Goal: Communication & Community: Ask a question

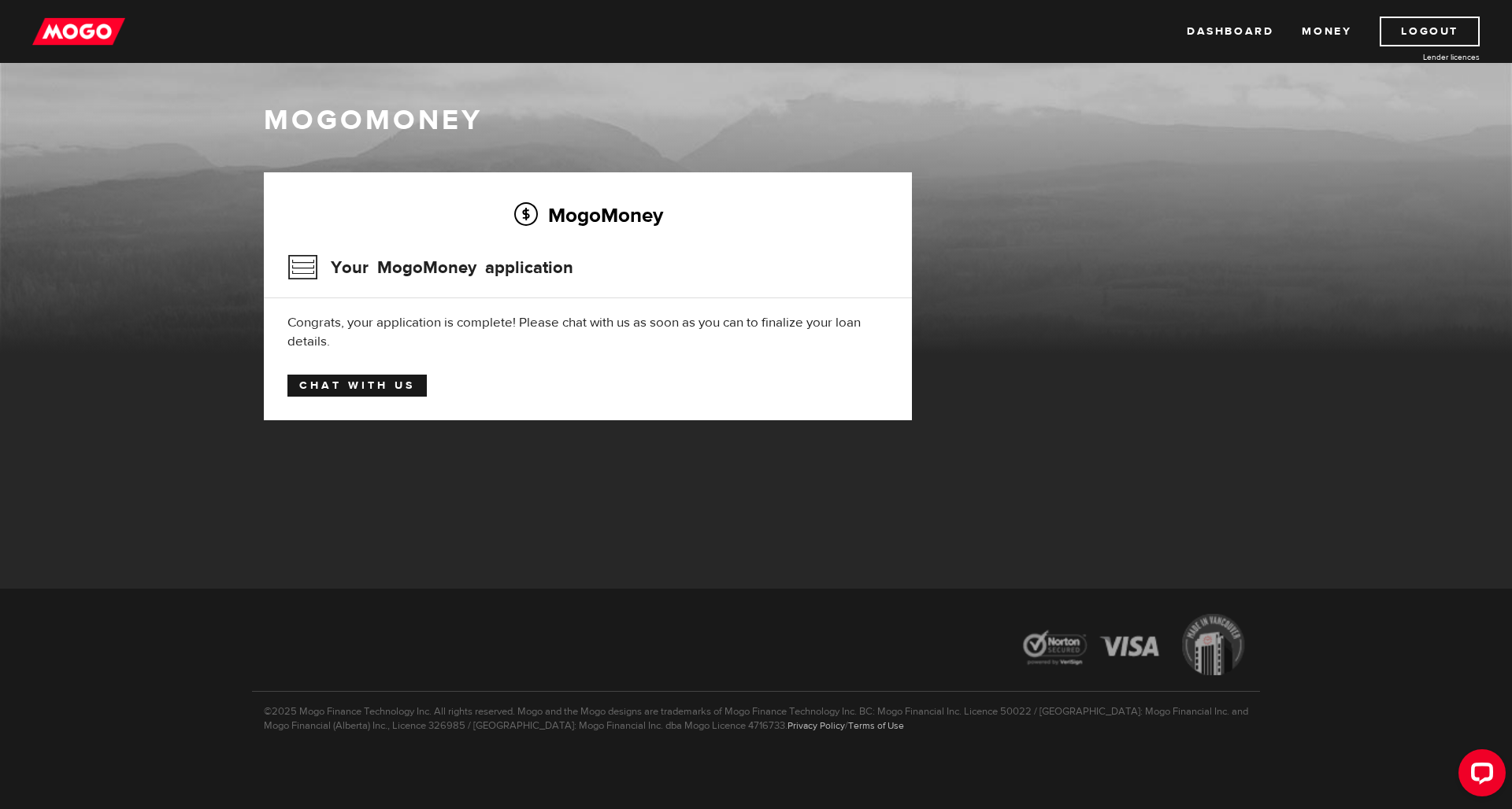
click at [385, 384] on link "Chat with us" at bounding box center [358, 385] width 140 height 22
click at [387, 388] on link "Chat with us" at bounding box center [358, 385] width 140 height 22
click at [549, 328] on div "Congrats, your application is complete! Please chat with us as soon as you can …" at bounding box center [588, 331] width 601 height 38
drag, startPoint x: 556, startPoint y: 324, endPoint x: 747, endPoint y: 324, distance: 191.0
click at [747, 324] on div "Congrats, your application is complete! Please chat with us as soon as you can …" at bounding box center [588, 331] width 601 height 38
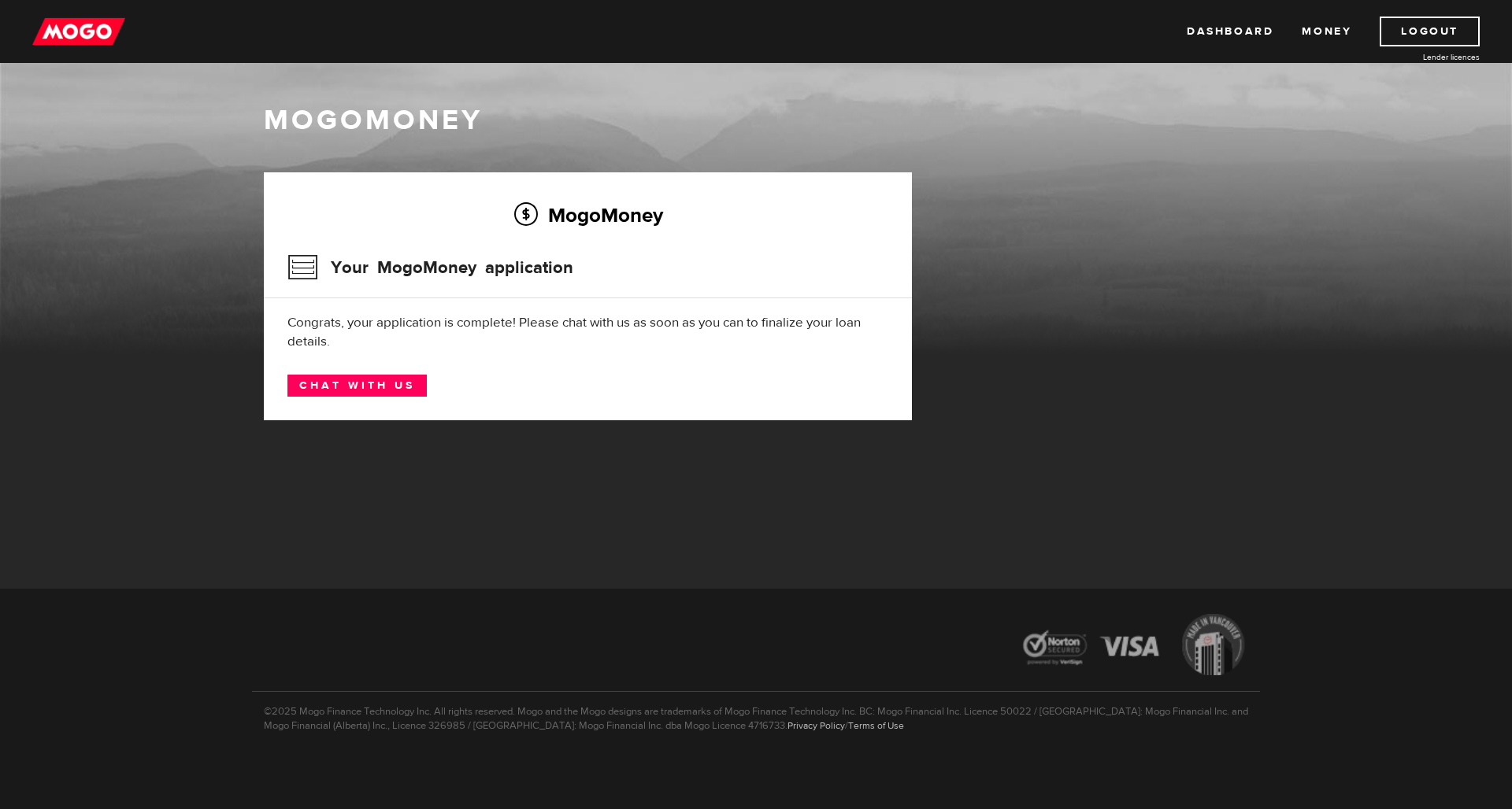
click at [772, 325] on div "Congrats, your application is complete! Please chat with us as soon as you can …" at bounding box center [588, 331] width 601 height 38
drag, startPoint x: 363, startPoint y: 339, endPoint x: 352, endPoint y: 335, distance: 11.7
click at [363, 339] on div "Congrats, your application is complete! Please chat with us as soon as you can …" at bounding box center [588, 331] width 601 height 38
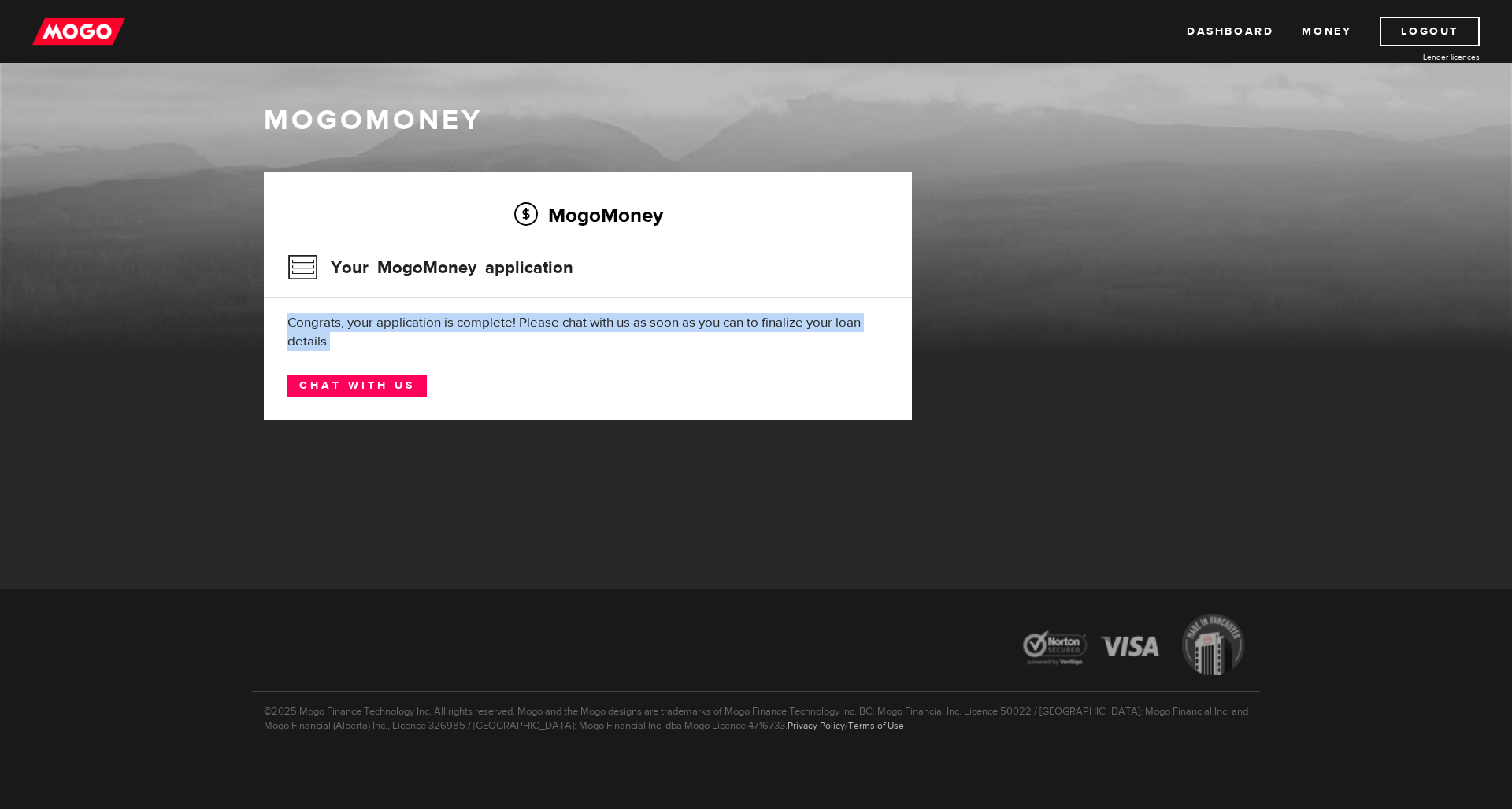
drag, startPoint x: 289, startPoint y: 320, endPoint x: 332, endPoint y: 341, distance: 47.9
click at [332, 341] on div "Congrats, your application is complete! Please chat with us as soon as you can …" at bounding box center [588, 331] width 601 height 38
copy div "Congrats, your application is complete! Please chat with us as soon as you can …"
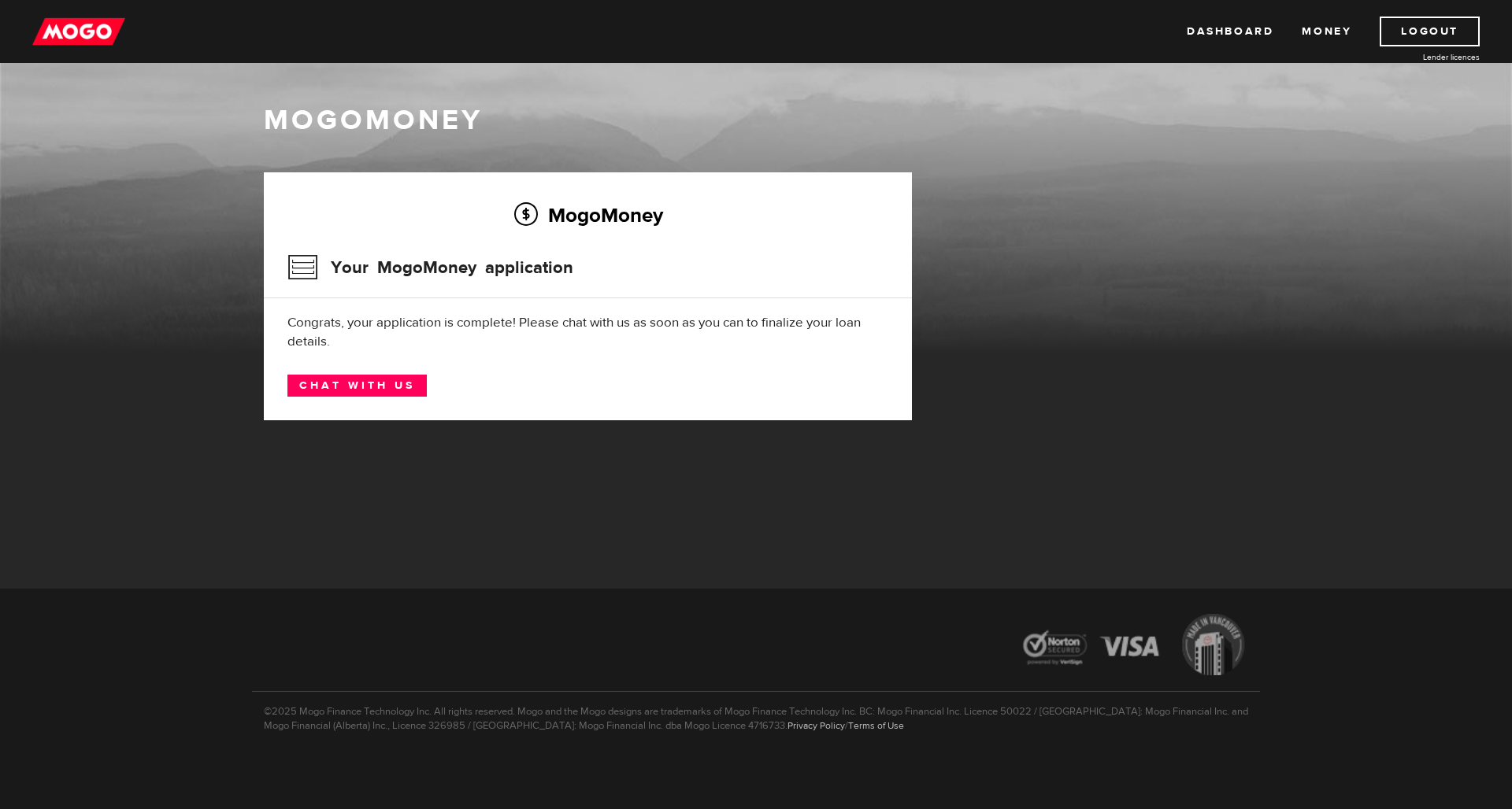
click at [557, 337] on div "Congrats, your application is complete! Please chat with us as soon as you can …" at bounding box center [588, 331] width 601 height 38
click at [1419, 27] on link "Logout" at bounding box center [1429, 32] width 100 height 30
